Goal: Transaction & Acquisition: Purchase product/service

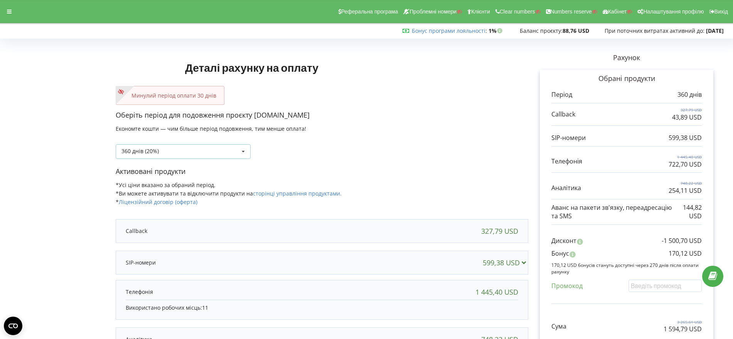
click at [244, 148] on icon at bounding box center [243, 152] width 12 height 14
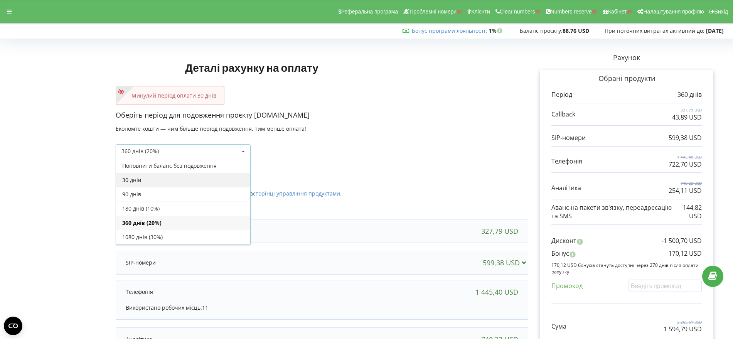
click at [209, 184] on div "30 днів" at bounding box center [183, 180] width 134 height 14
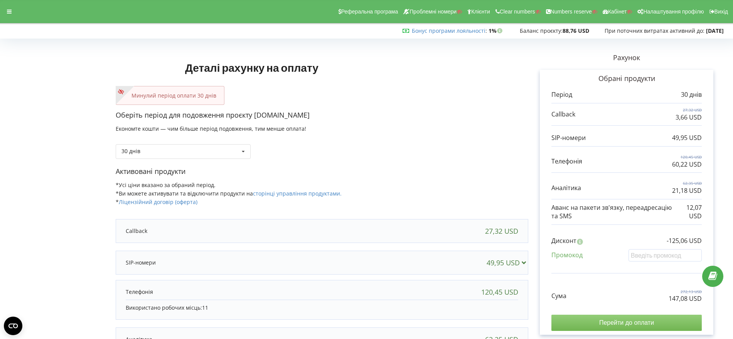
click at [620, 320] on input "Перейти до оплати" at bounding box center [626, 323] width 150 height 16
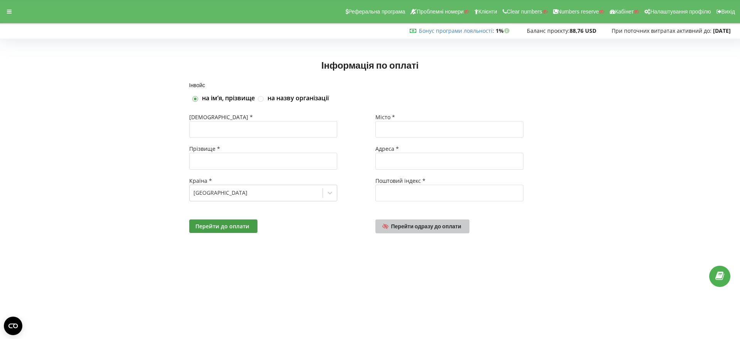
click at [436, 229] on span "Перейти одразу до оплати" at bounding box center [426, 226] width 70 height 7
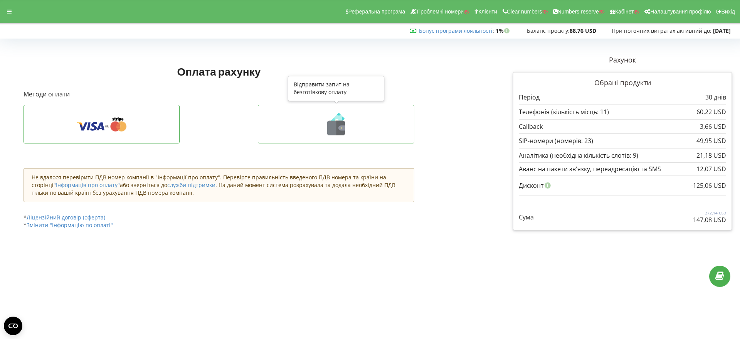
click at [338, 125] on icon at bounding box center [341, 128] width 9 height 15
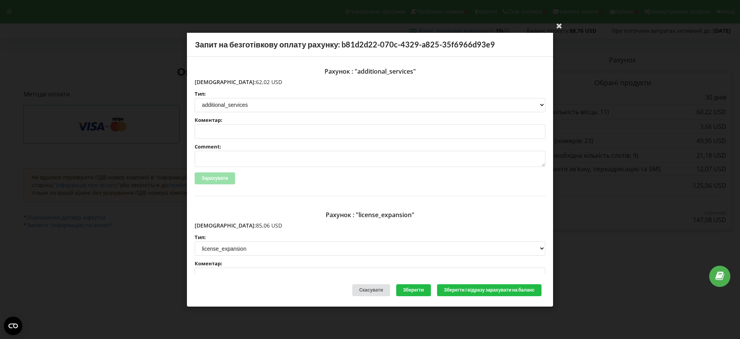
drag, startPoint x: 253, startPoint y: 83, endPoint x: 231, endPoint y: 82, distance: 22.0
click at [211, 82] on p "Сума: 62,02 USD" at bounding box center [370, 82] width 351 height 8
copy p "62,02 USD"
drag, startPoint x: 246, startPoint y: 225, endPoint x: 210, endPoint y: 226, distance: 35.1
click at [210, 226] on p "Сума: 85,06 USD" at bounding box center [370, 226] width 351 height 8
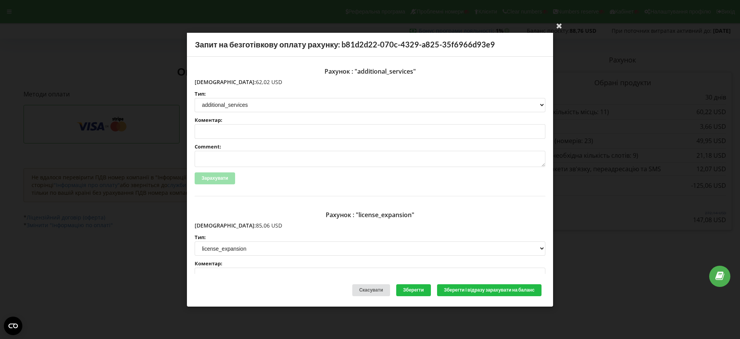
copy p "85,06 USD"
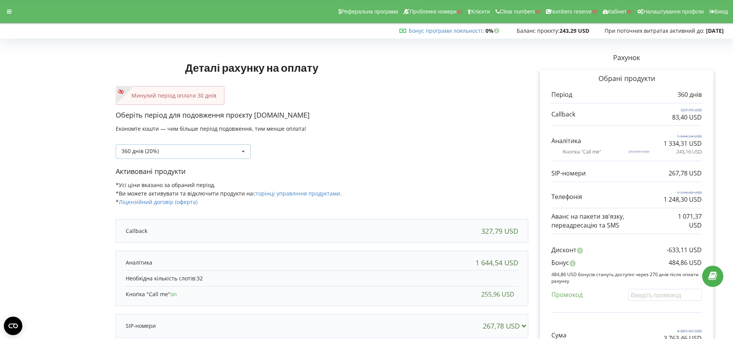
click at [244, 151] on icon at bounding box center [243, 152] width 12 height 14
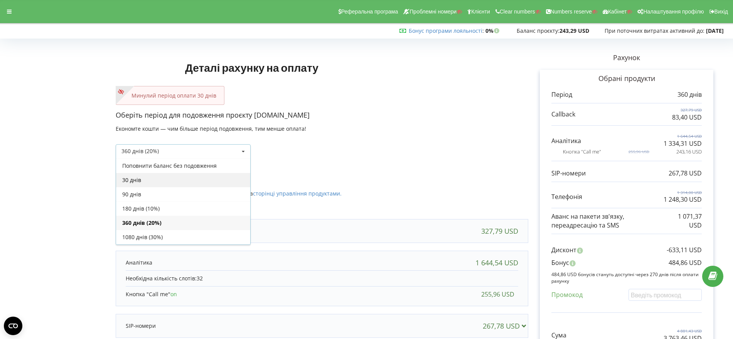
click at [202, 183] on div "30 днів" at bounding box center [183, 180] width 134 height 14
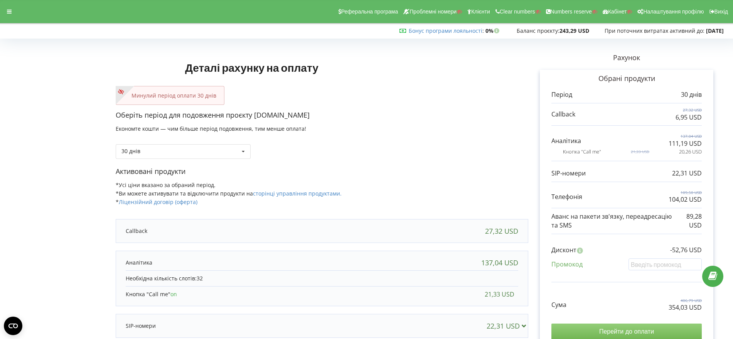
click at [631, 331] on input "Перейти до оплати" at bounding box center [626, 331] width 150 height 16
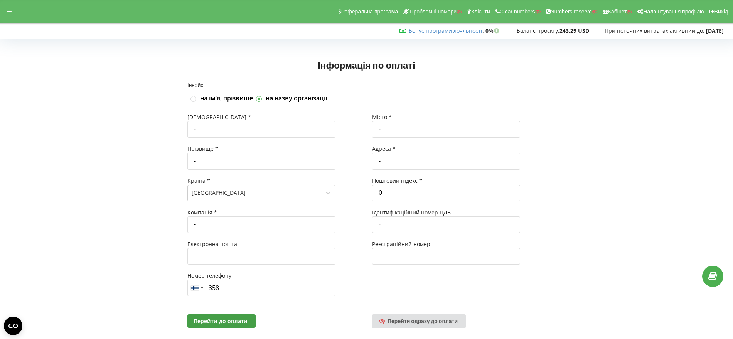
scroll to position [17, 0]
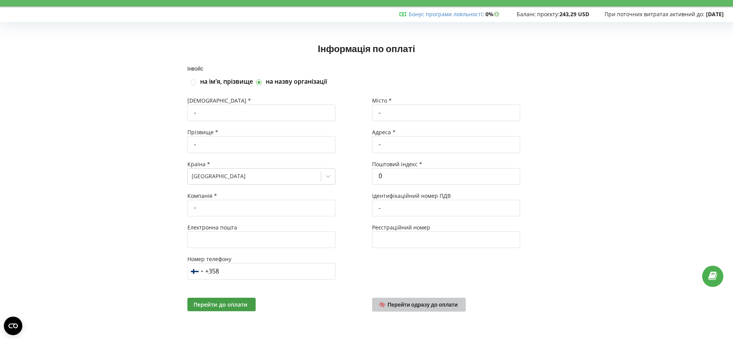
click at [421, 304] on span "Перейти одразу до оплати" at bounding box center [422, 304] width 70 height 7
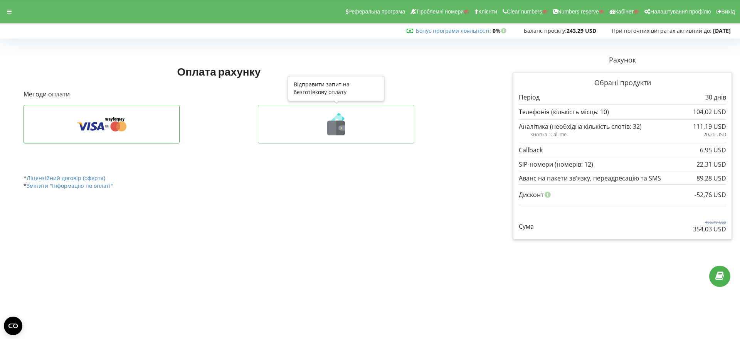
click at [336, 130] on g at bounding box center [336, 124] width 18 height 22
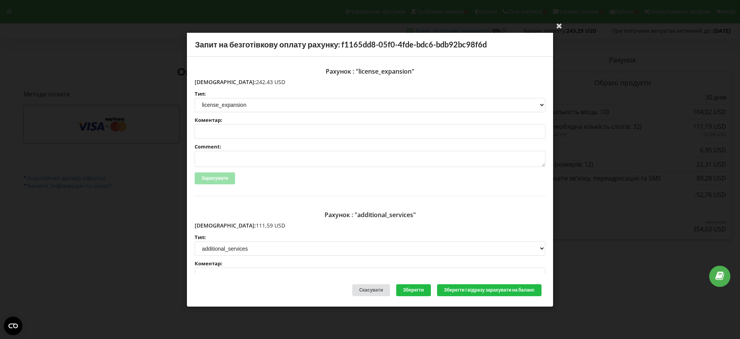
drag, startPoint x: 253, startPoint y: 83, endPoint x: 212, endPoint y: 81, distance: 40.5
click at [212, 81] on p "[DEMOGRAPHIC_DATA]: 242,43 USD" at bounding box center [370, 82] width 351 height 8
copy p "242,43 USD"
drag, startPoint x: 253, startPoint y: 222, endPoint x: 211, endPoint y: 223, distance: 41.6
click at [211, 223] on p "Сума: 111,59 USD" at bounding box center [370, 226] width 351 height 8
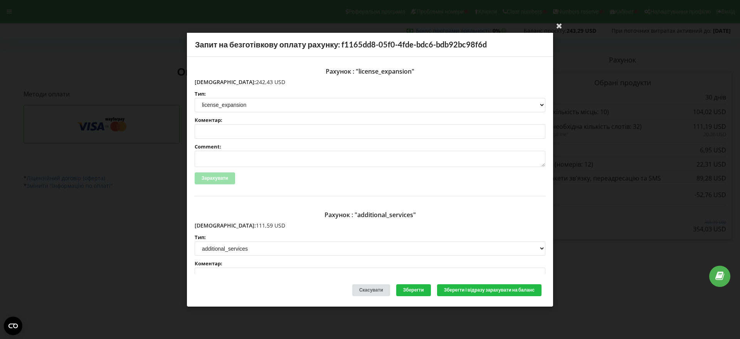
copy p "111,59 USD"
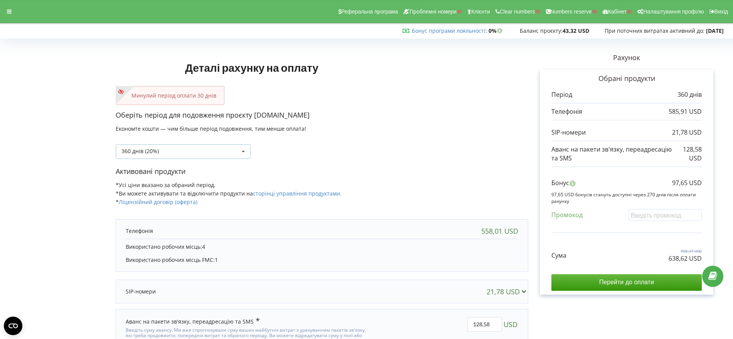
click at [243, 150] on icon at bounding box center [243, 152] width 12 height 14
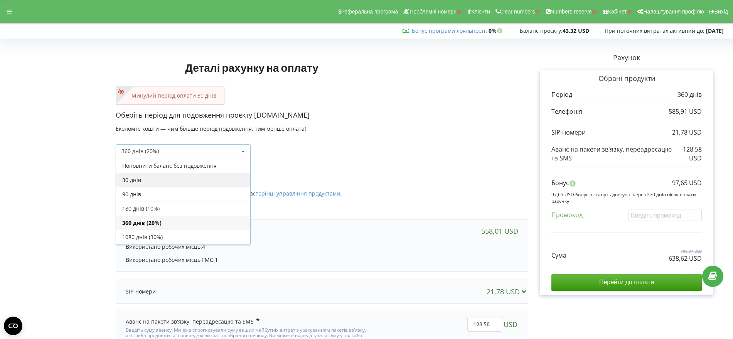
click at [227, 182] on div "30 днів" at bounding box center [183, 180] width 134 height 14
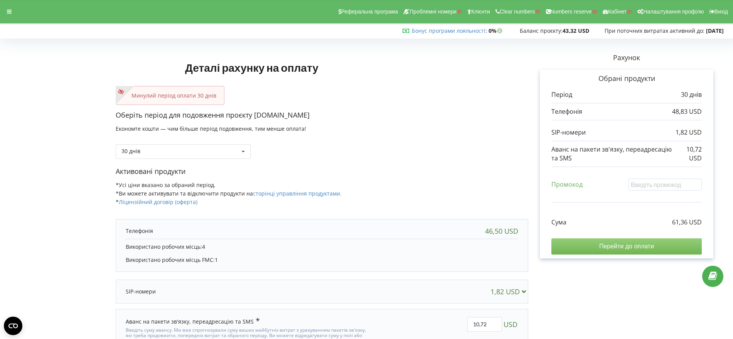
click at [630, 245] on input "Перейти до оплати" at bounding box center [626, 246] width 150 height 16
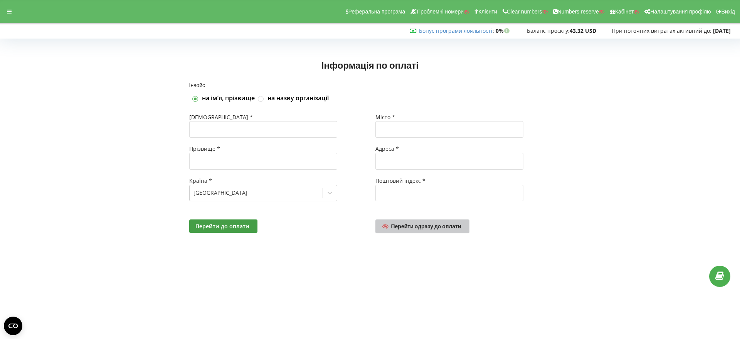
click at [438, 231] on link "Перейти одразу до оплати" at bounding box center [422, 226] width 94 height 14
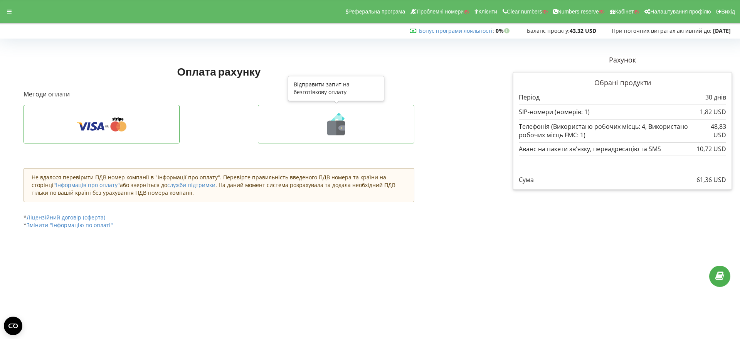
click at [332, 124] on icon at bounding box center [336, 128] width 18 height 15
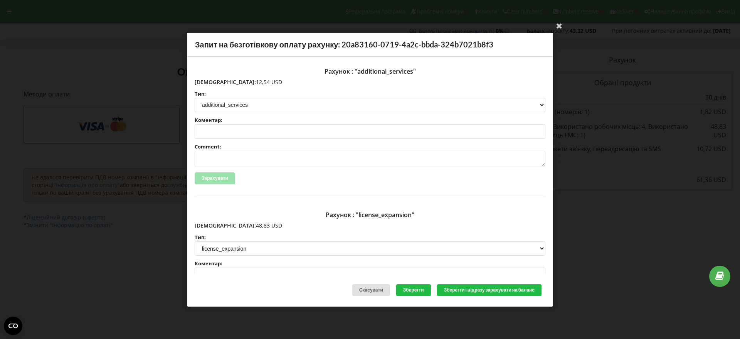
drag, startPoint x: 247, startPoint y: 83, endPoint x: 212, endPoint y: 80, distance: 35.2
click at [212, 80] on p "Сума: 12,54 USD" at bounding box center [370, 82] width 351 height 8
copy p "12,54 USD"
drag, startPoint x: 245, startPoint y: 226, endPoint x: 212, endPoint y: 227, distance: 33.2
click at [209, 227] on p "Сума: 48,83 USD" at bounding box center [370, 226] width 351 height 8
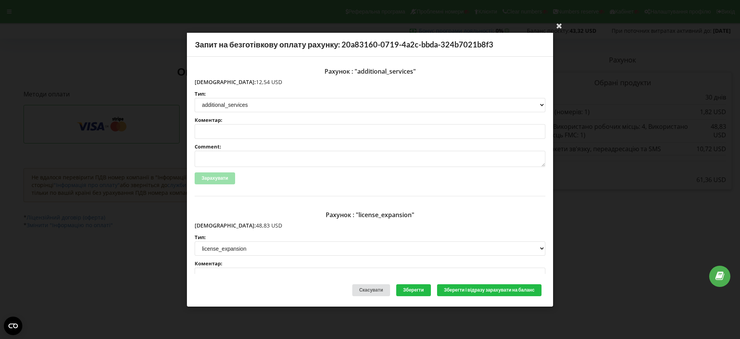
copy p ": 48,83 USD"
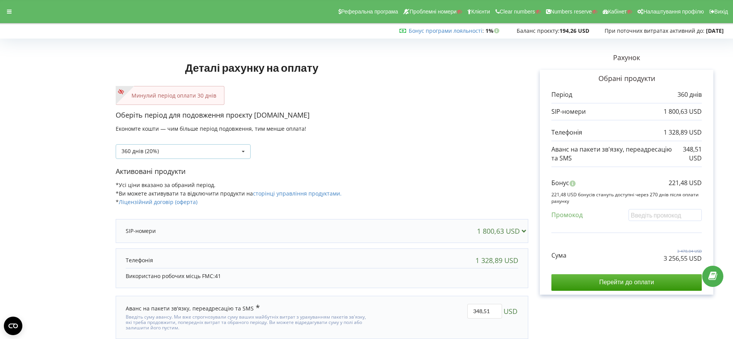
click at [241, 150] on icon at bounding box center [243, 152] width 12 height 14
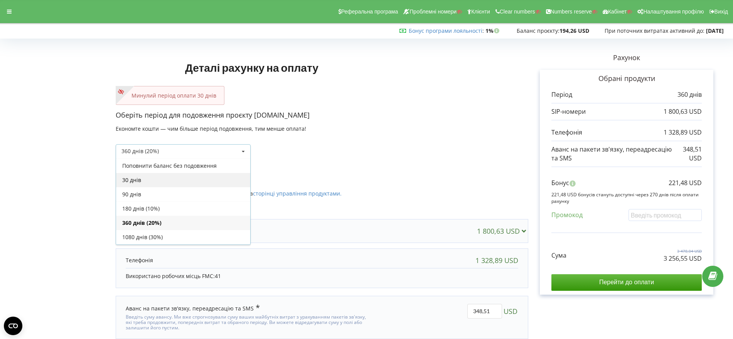
click at [202, 185] on div "30 днів" at bounding box center [183, 180] width 134 height 14
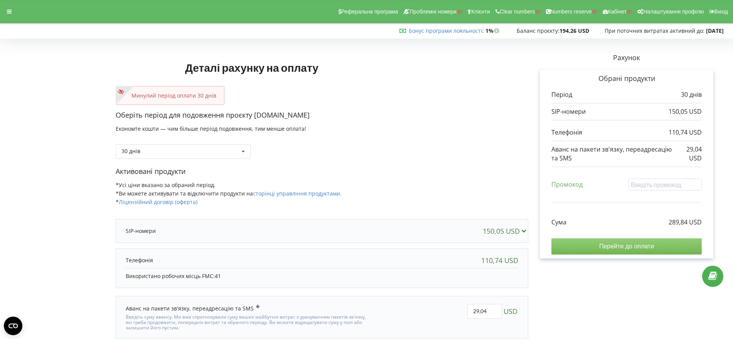
click at [634, 245] on input "Перейти до оплати" at bounding box center [626, 246] width 150 height 16
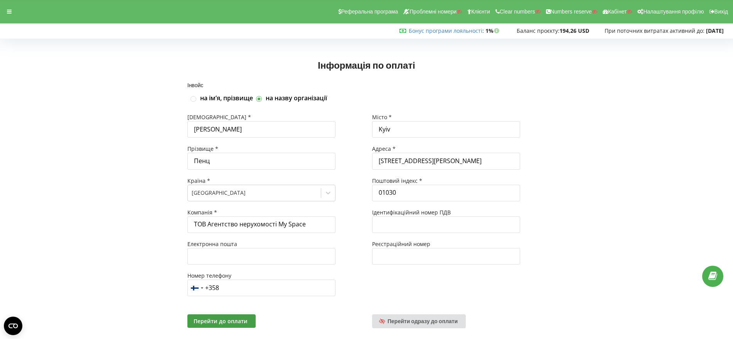
scroll to position [17, 0]
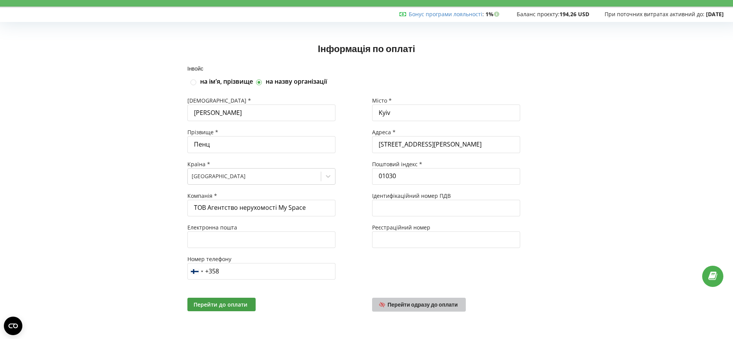
click at [437, 303] on span "Перейти одразу до оплати" at bounding box center [422, 304] width 70 height 7
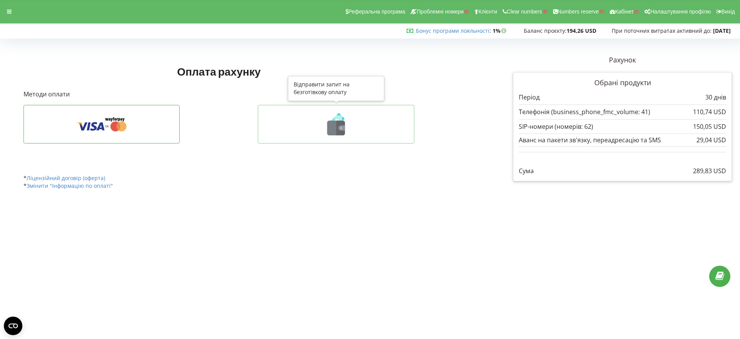
click at [349, 134] on icon at bounding box center [336, 124] width 140 height 22
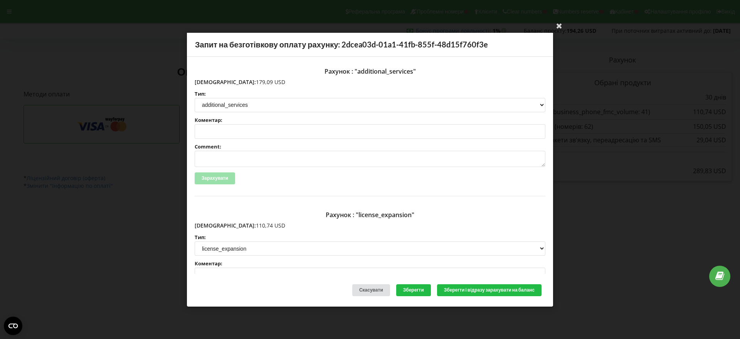
drag, startPoint x: 247, startPoint y: 81, endPoint x: 211, endPoint y: 81, distance: 35.5
click at [211, 81] on p "[DEMOGRAPHIC_DATA]: 179,09 USD" at bounding box center [370, 82] width 351 height 8
copy p "179,09 USD"
drag, startPoint x: 250, startPoint y: 225, endPoint x: 211, endPoint y: 225, distance: 38.9
click at [211, 225] on p "[DEMOGRAPHIC_DATA]: 110,74 USD" at bounding box center [370, 226] width 351 height 8
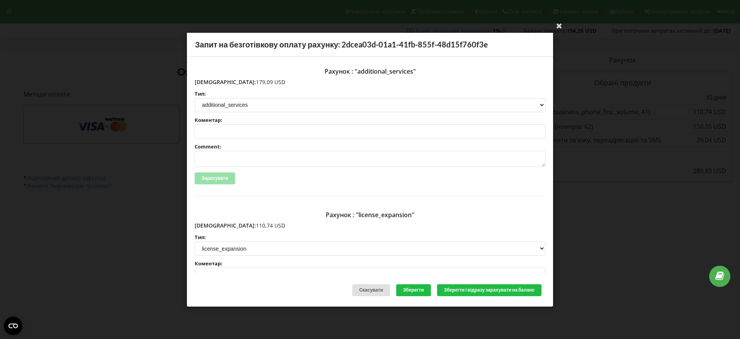
copy p "110,74 USD"
